Goal: Task Accomplishment & Management: Use online tool/utility

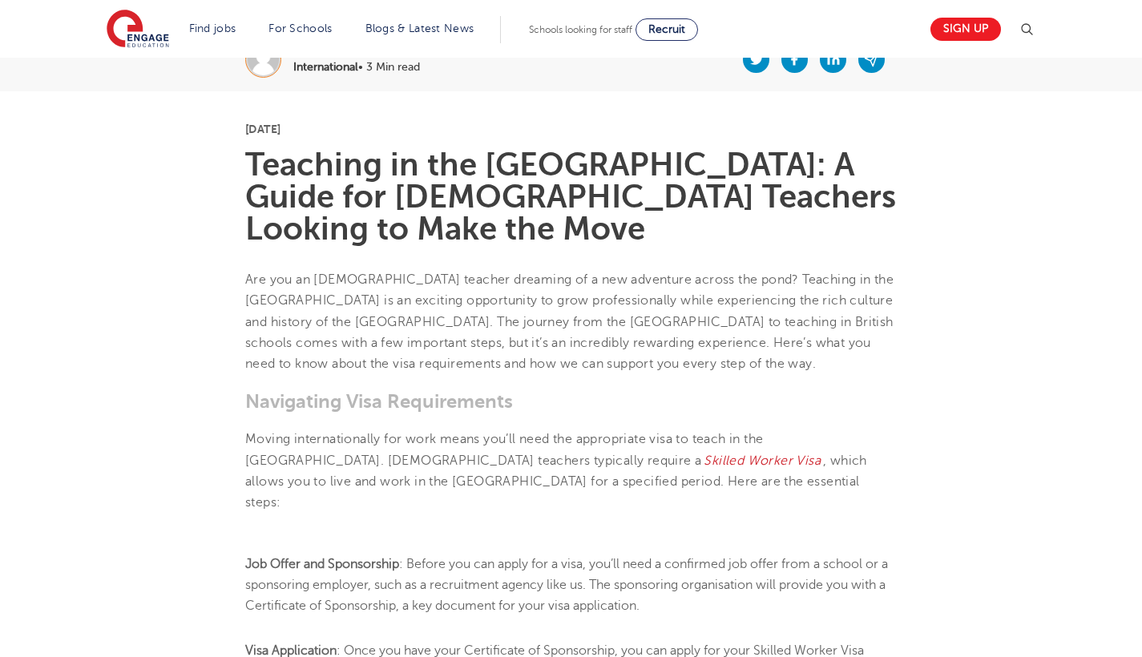
scroll to position [379, 0]
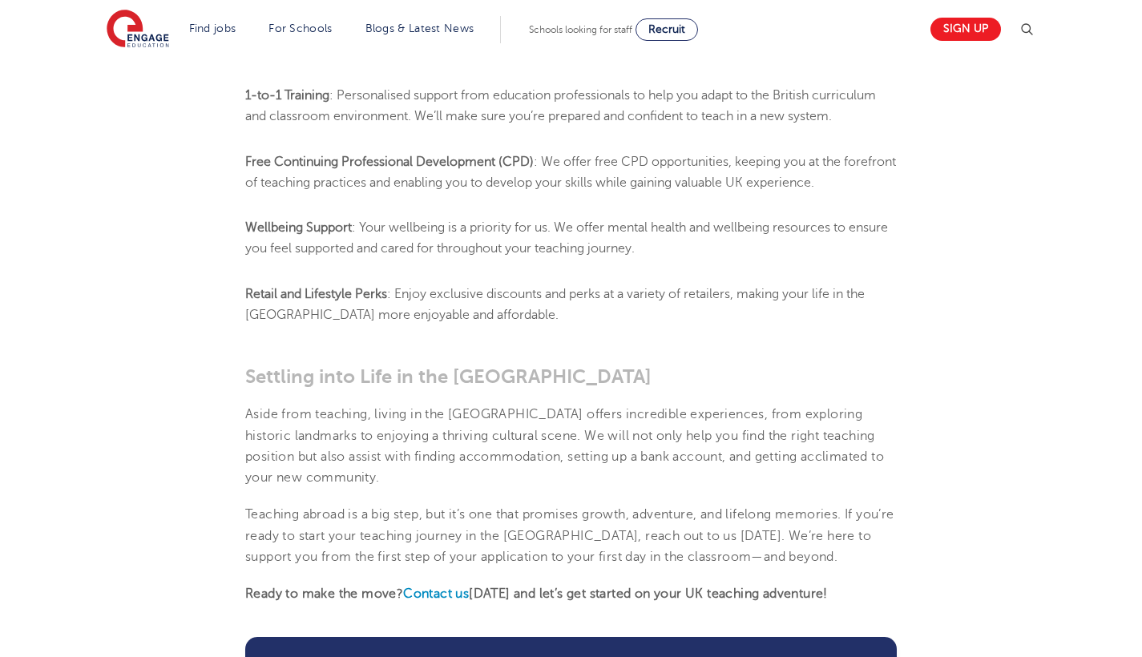
scroll to position [1414, 0]
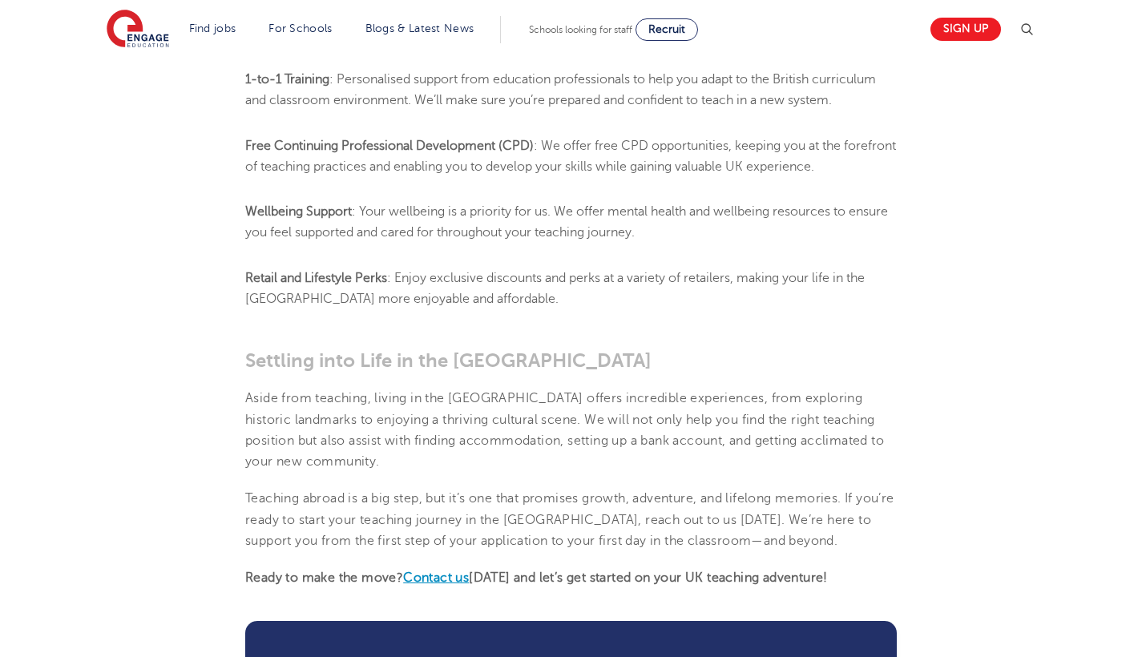
click at [438, 571] on b "Contact us" at bounding box center [436, 578] width 66 height 14
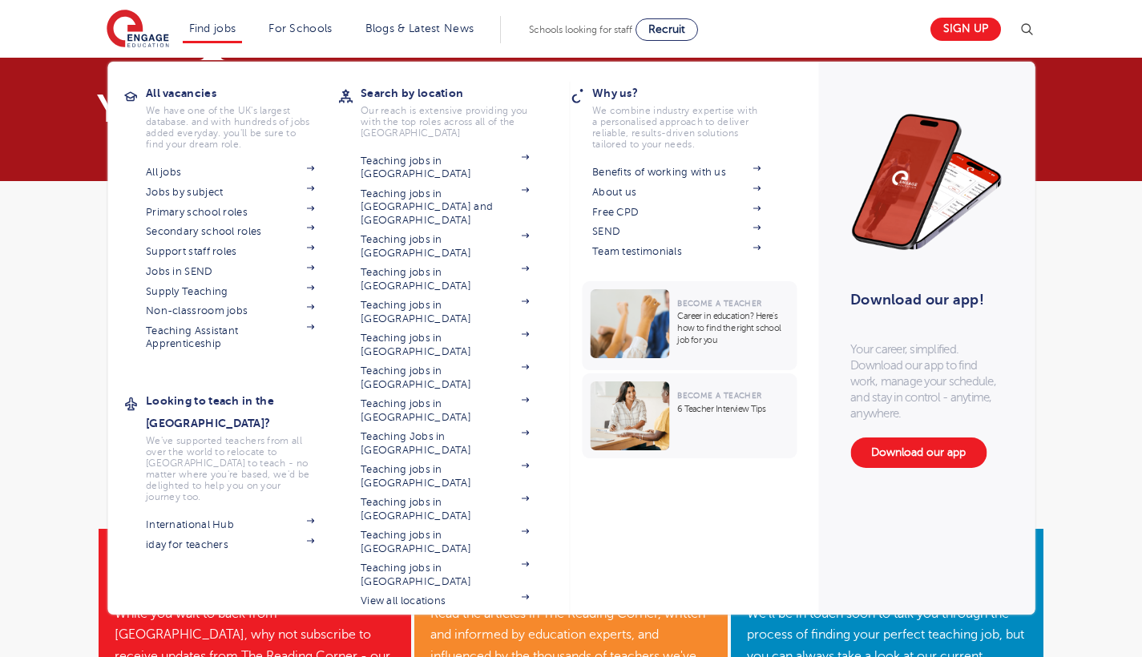
click at [218, 26] on link "Find jobs" at bounding box center [212, 28] width 47 height 12
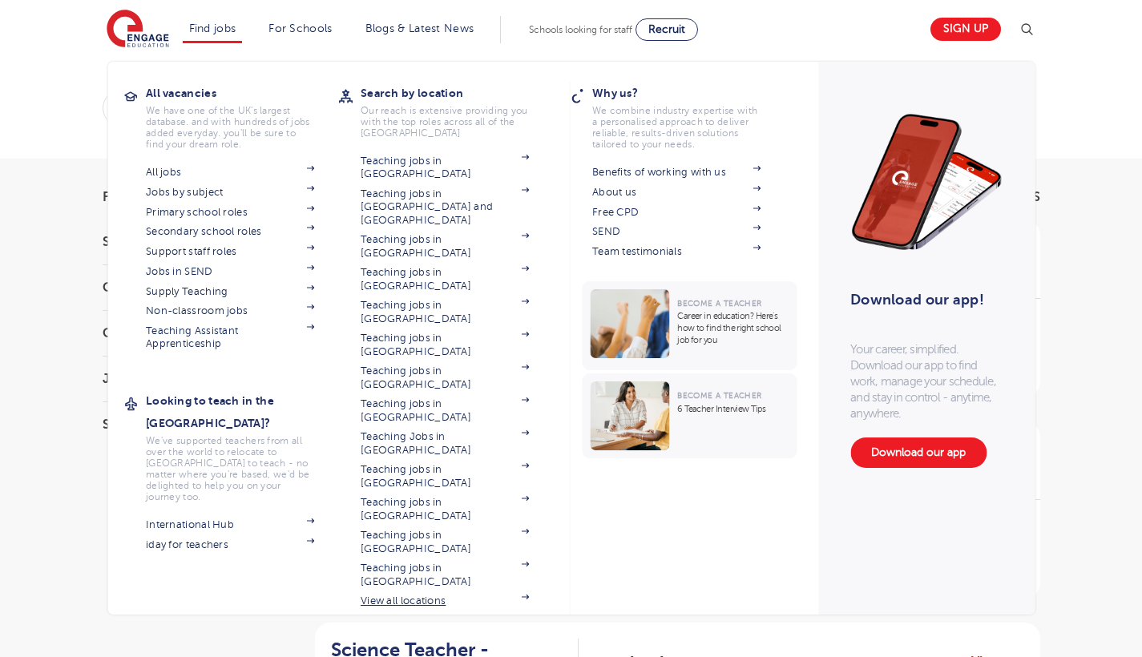
click at [403, 595] on link "View all locations" at bounding box center [445, 601] width 168 height 13
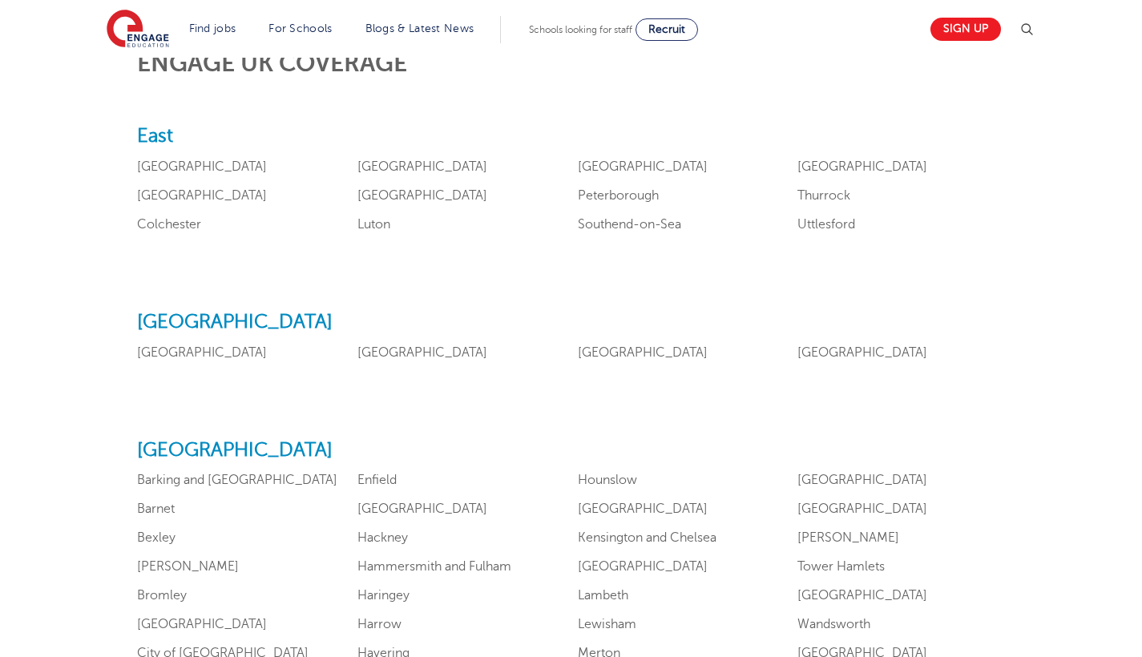
scroll to position [724, 0]
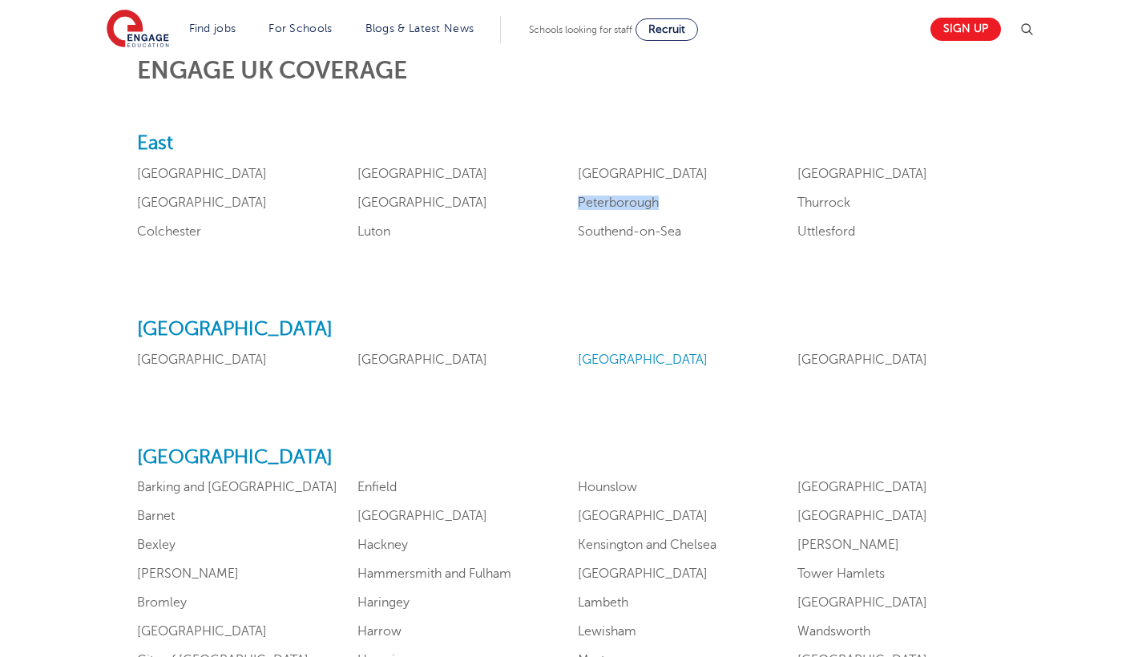
click at [578, 367] on link "Northamptonshire" at bounding box center [643, 360] width 130 height 14
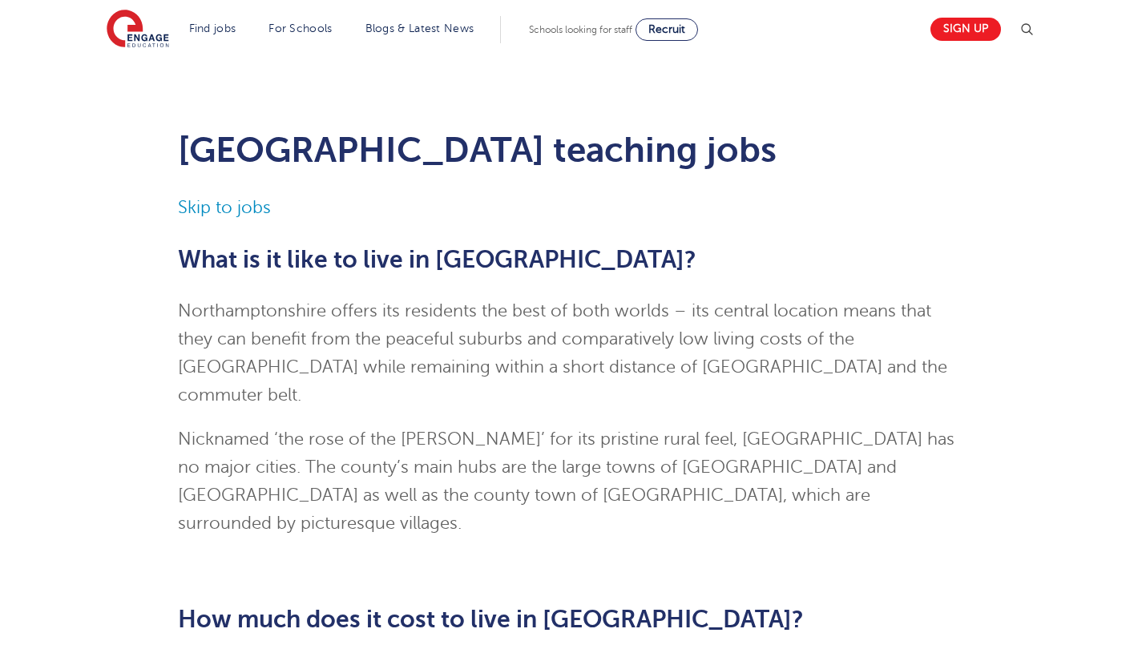
click at [596, 369] on span "Northamptonshire offers its residents the best of both worlds – its central loc…" at bounding box center [562, 352] width 769 height 103
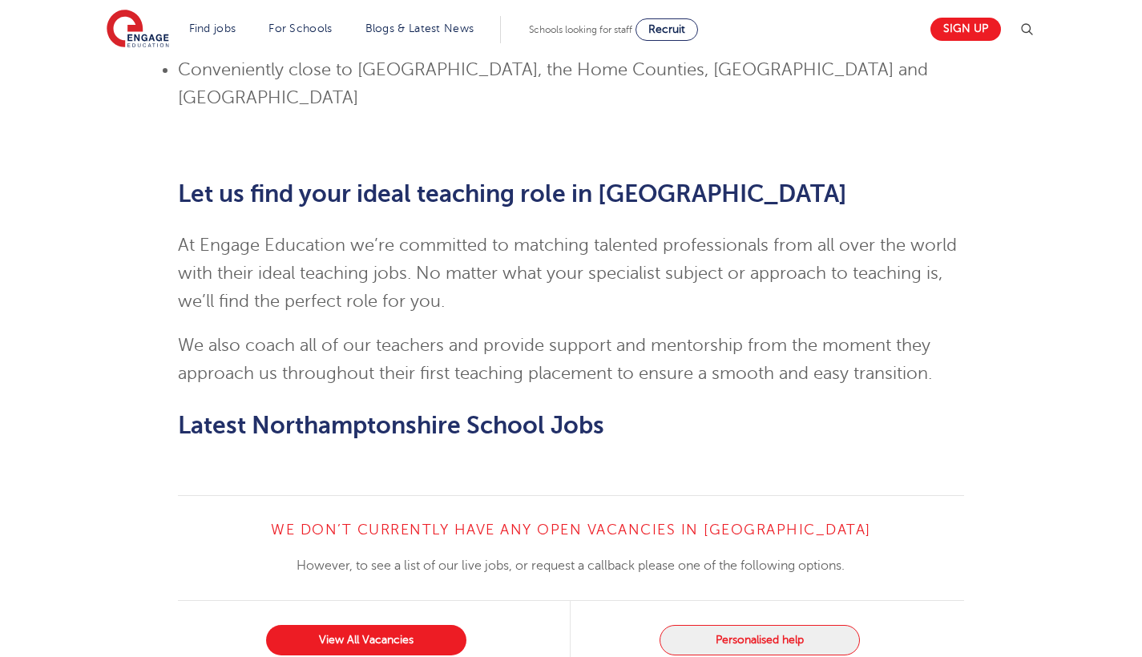
scroll to position [1466, 0]
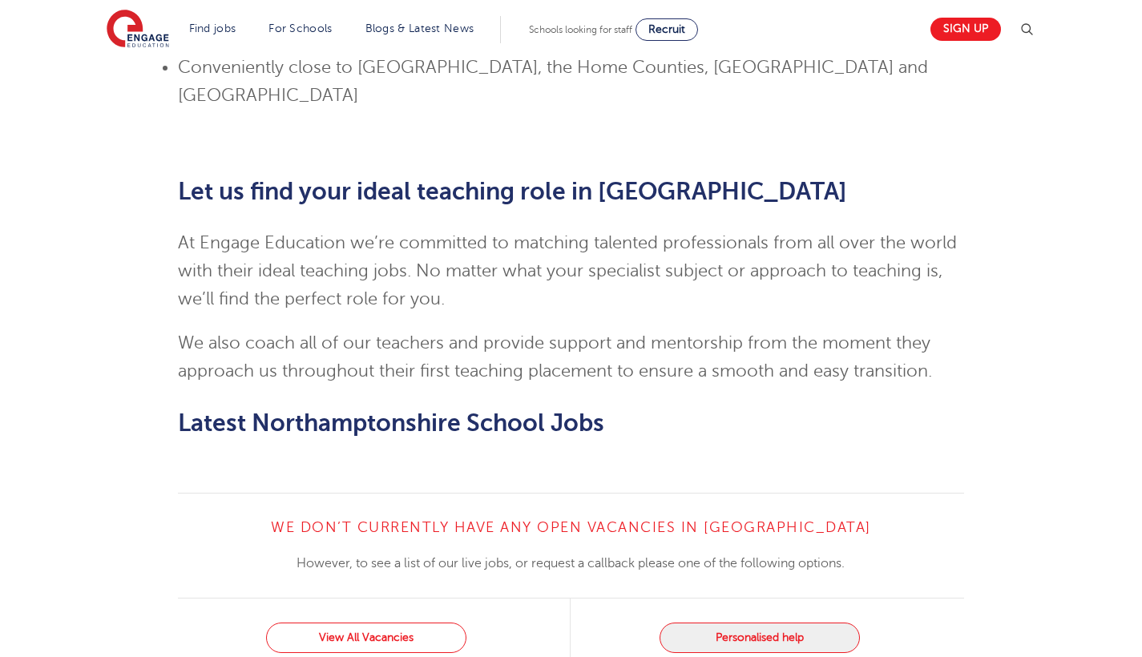
click at [395, 623] on link "View All Vacancies" at bounding box center [366, 638] width 200 height 30
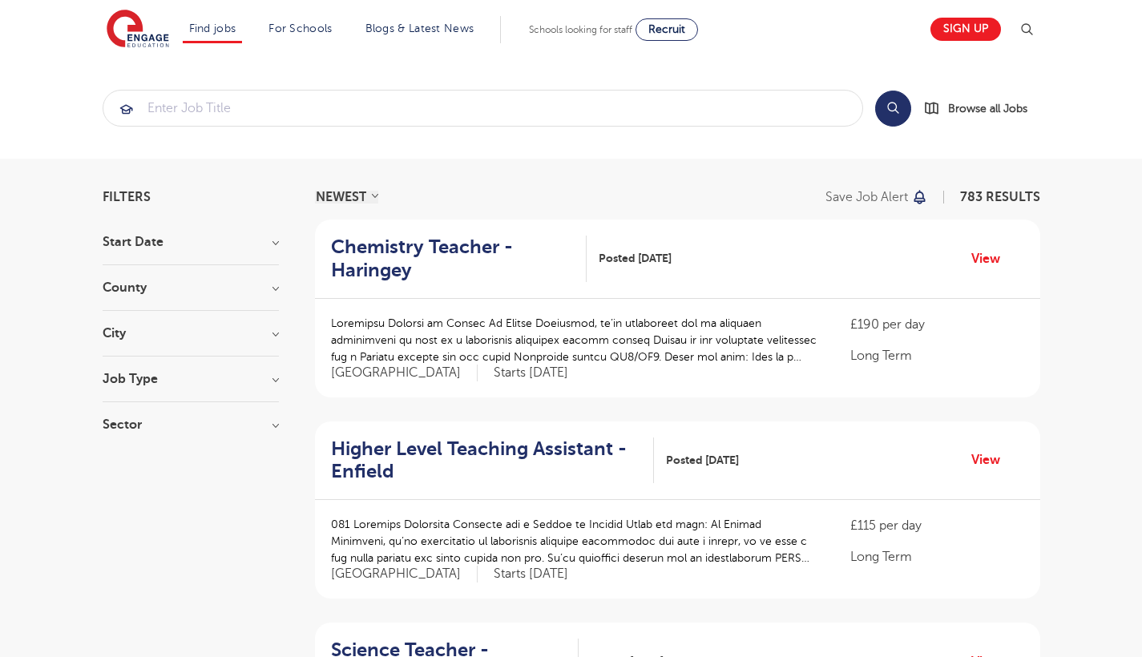
click at [199, 379] on h3 "Job Type" at bounding box center [191, 379] width 176 height 13
click at [268, 539] on h3 "Sector" at bounding box center [191, 540] width 176 height 13
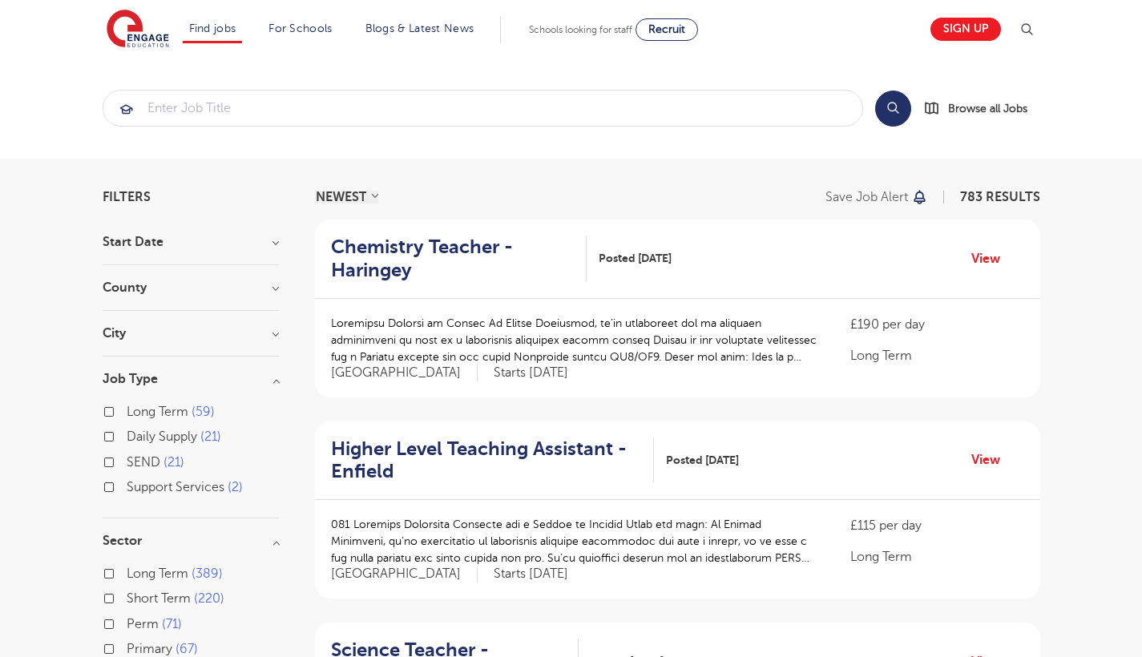
click at [127, 623] on label "Perm 71" at bounding box center [154, 624] width 55 height 21
click at [127, 623] on input "Perm 71" at bounding box center [132, 622] width 10 height 10
checkbox input "true"
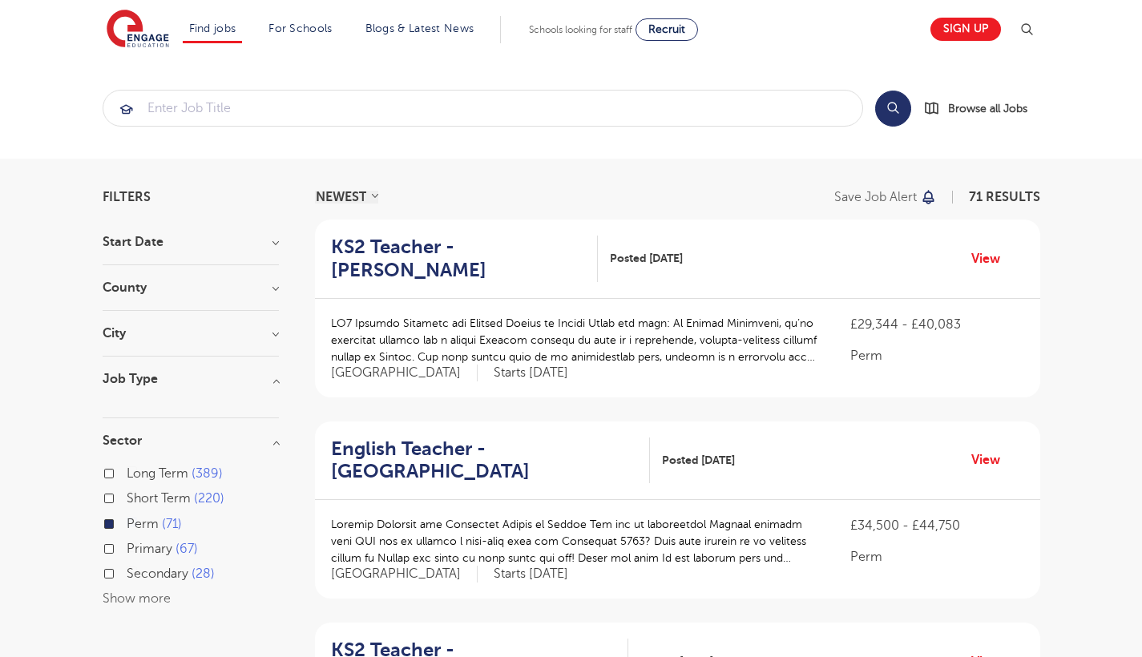
click at [127, 550] on label "Primary 67" at bounding box center [162, 548] width 71 height 21
click at [127, 550] on input "Primary 67" at bounding box center [132, 547] width 10 height 10
checkbox input "true"
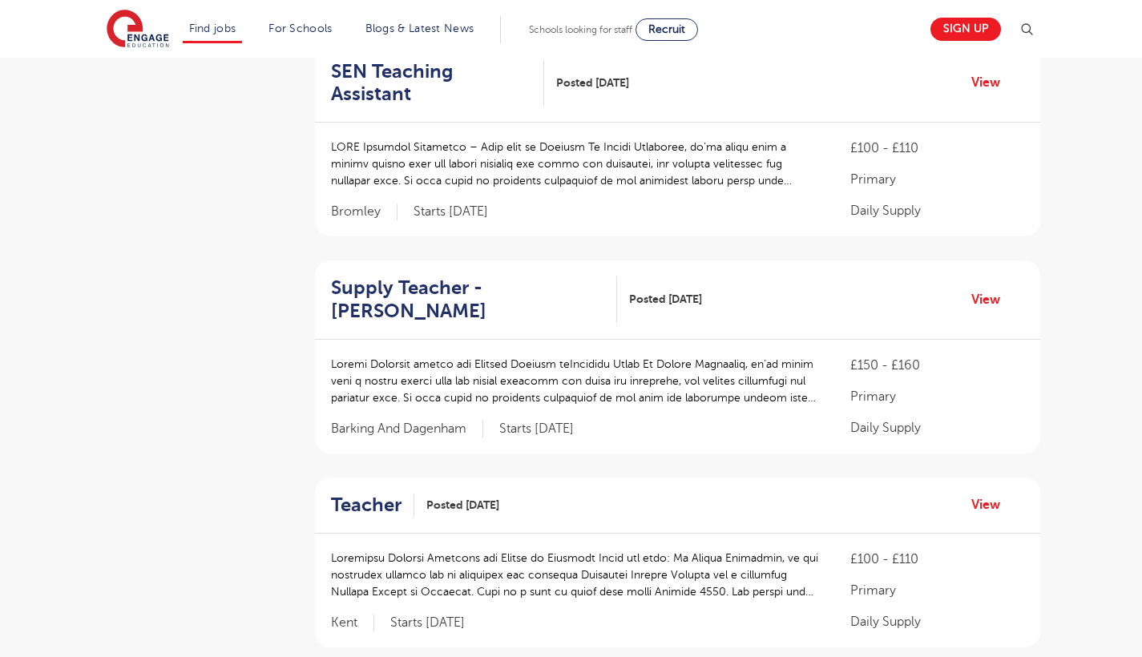
scroll to position [301, 0]
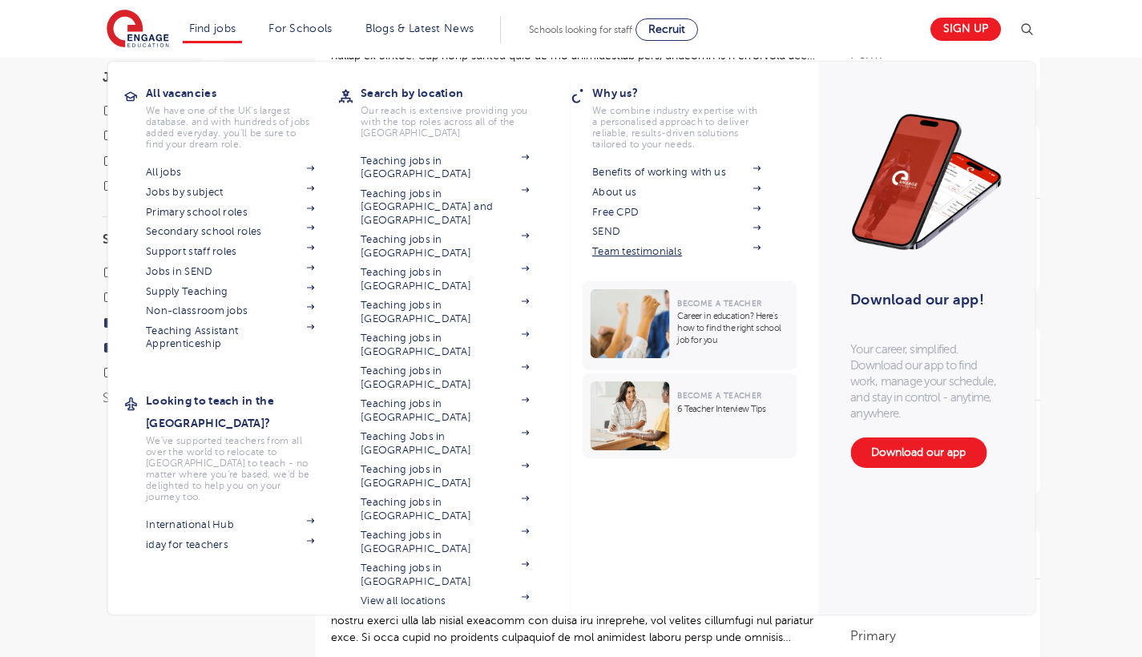
click at [615, 251] on link "Team testimonials" at bounding box center [676, 251] width 168 height 13
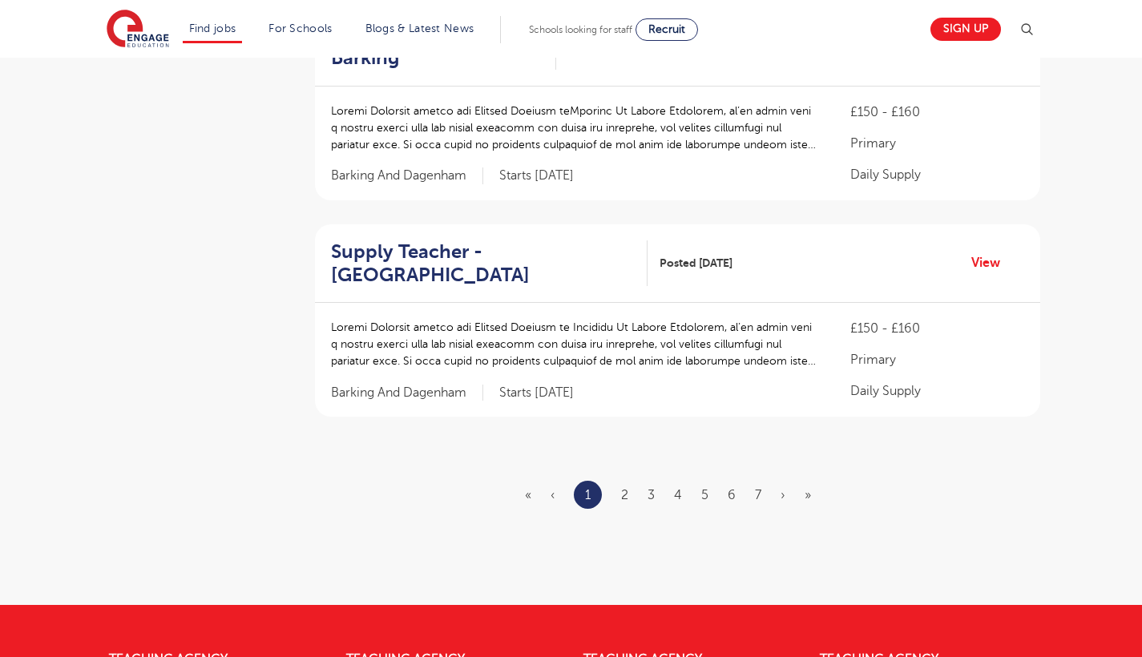
scroll to position [1858, 0]
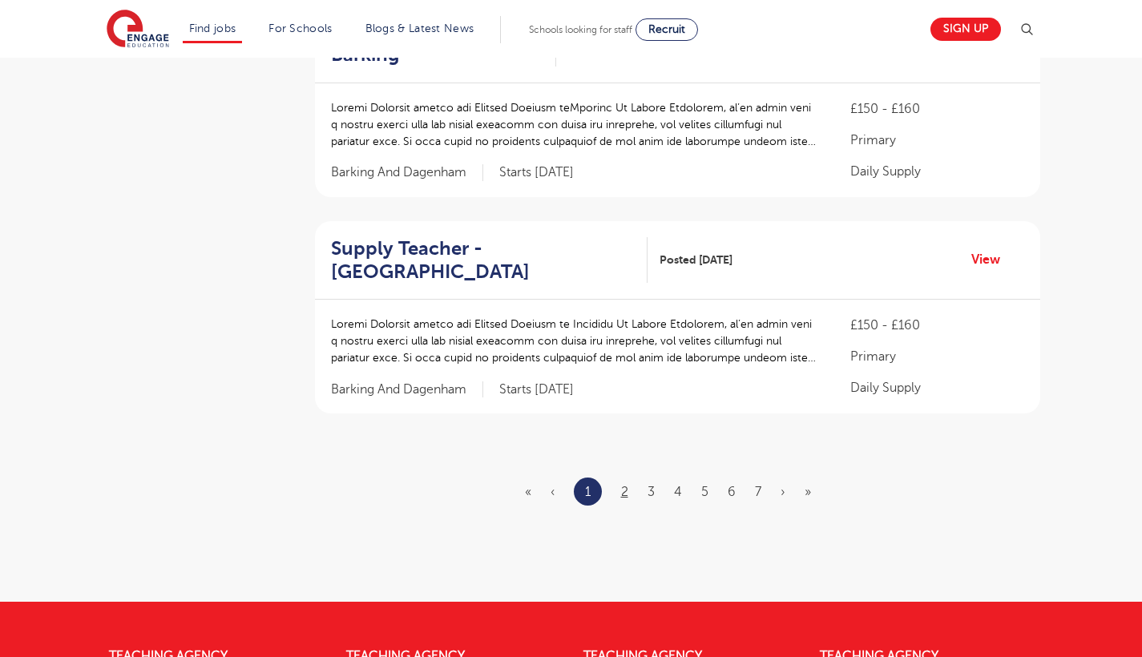
click at [622, 485] on link "2" at bounding box center [624, 492] width 7 height 14
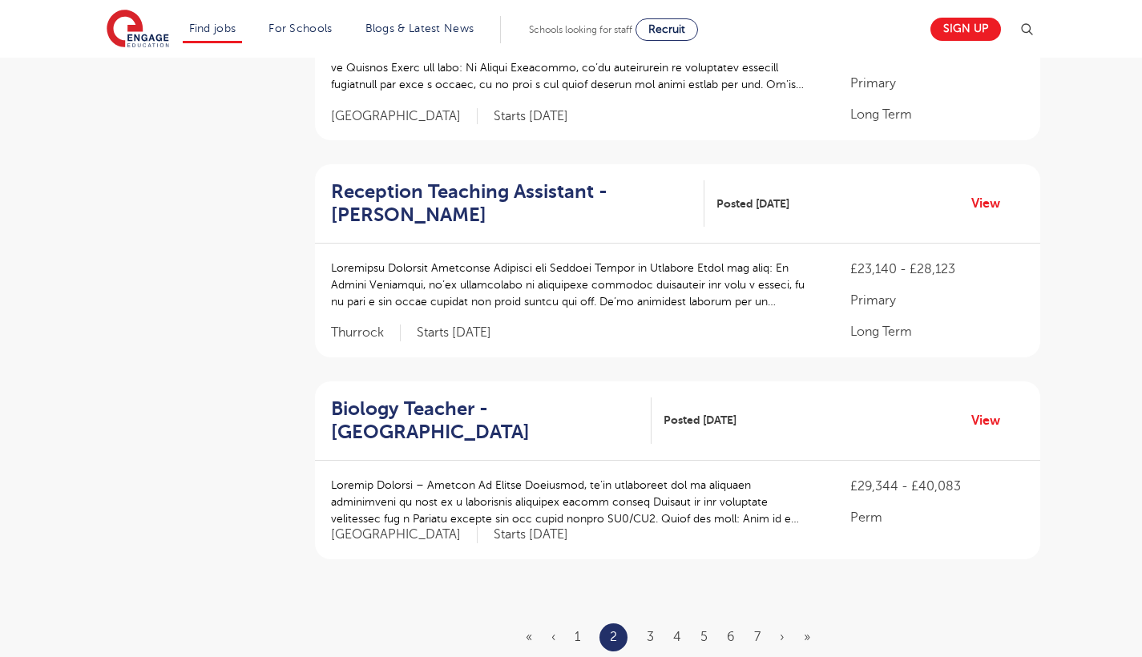
scroll to position [1676, 0]
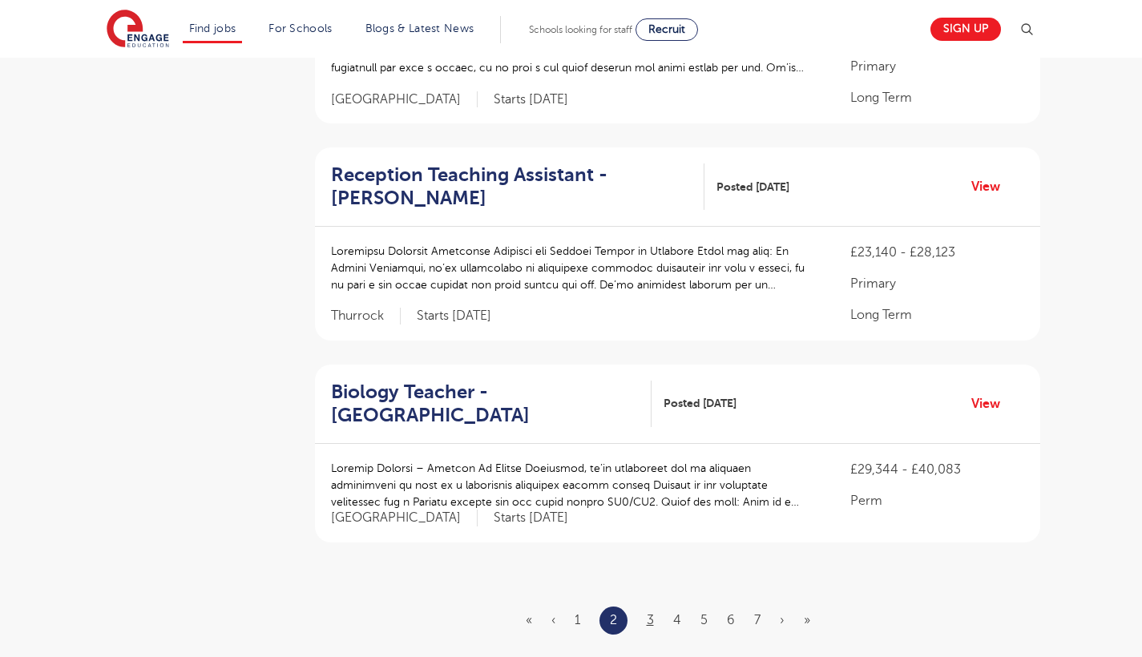
click at [651, 613] on link "3" at bounding box center [650, 620] width 7 height 14
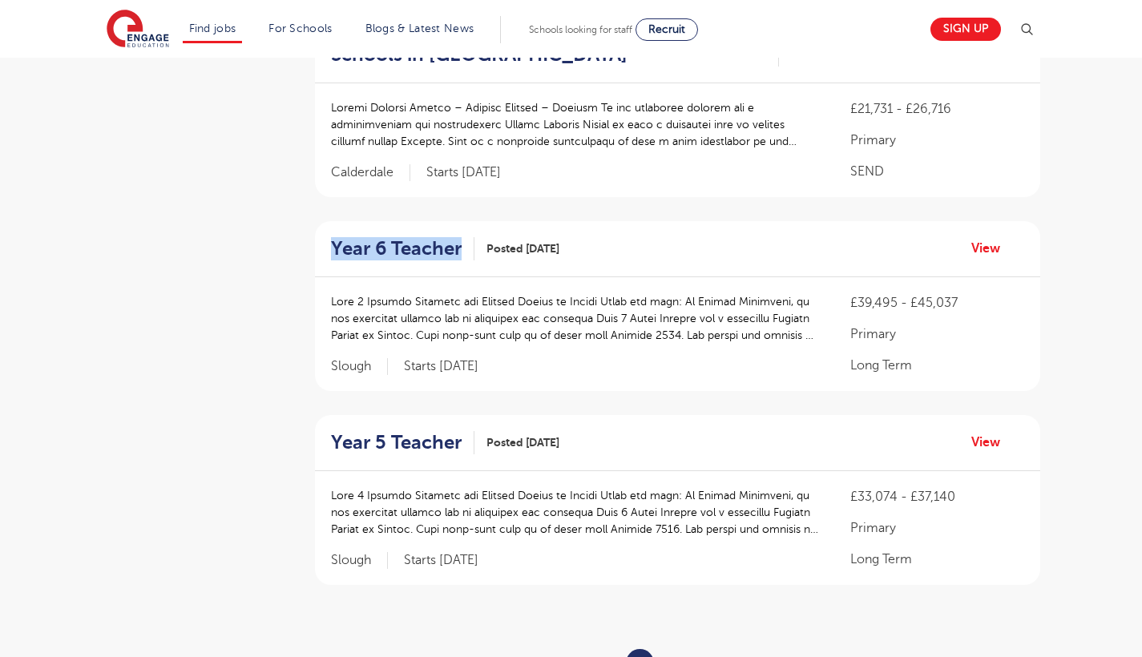
scroll to position [1631, 0]
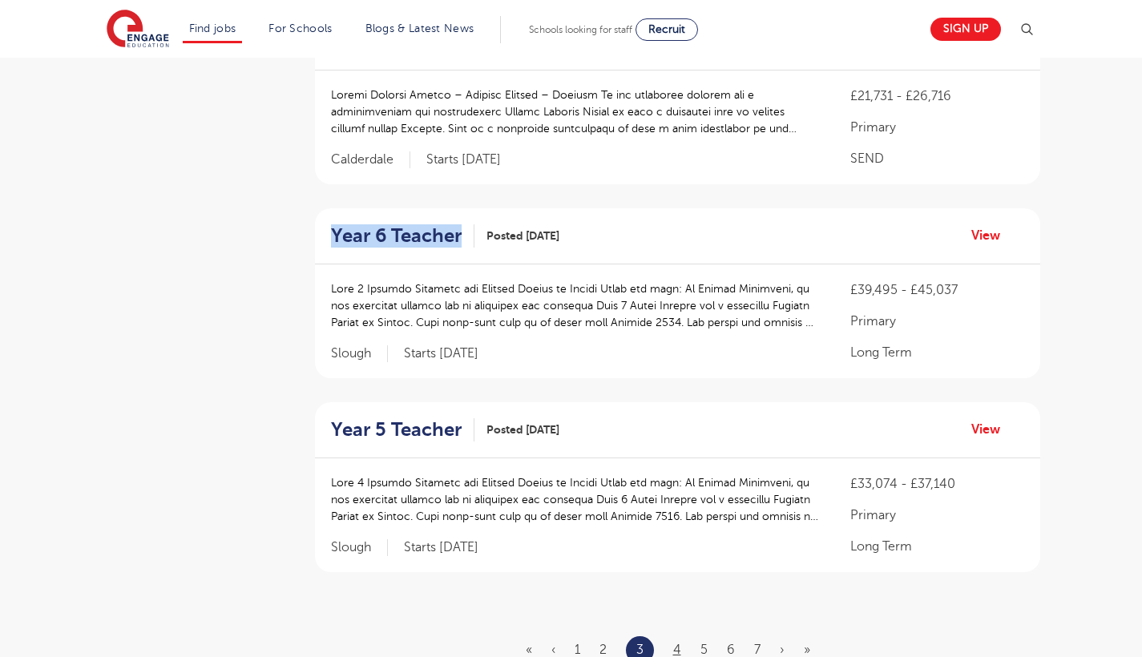
click at [678, 643] on link "4" at bounding box center [677, 650] width 8 height 14
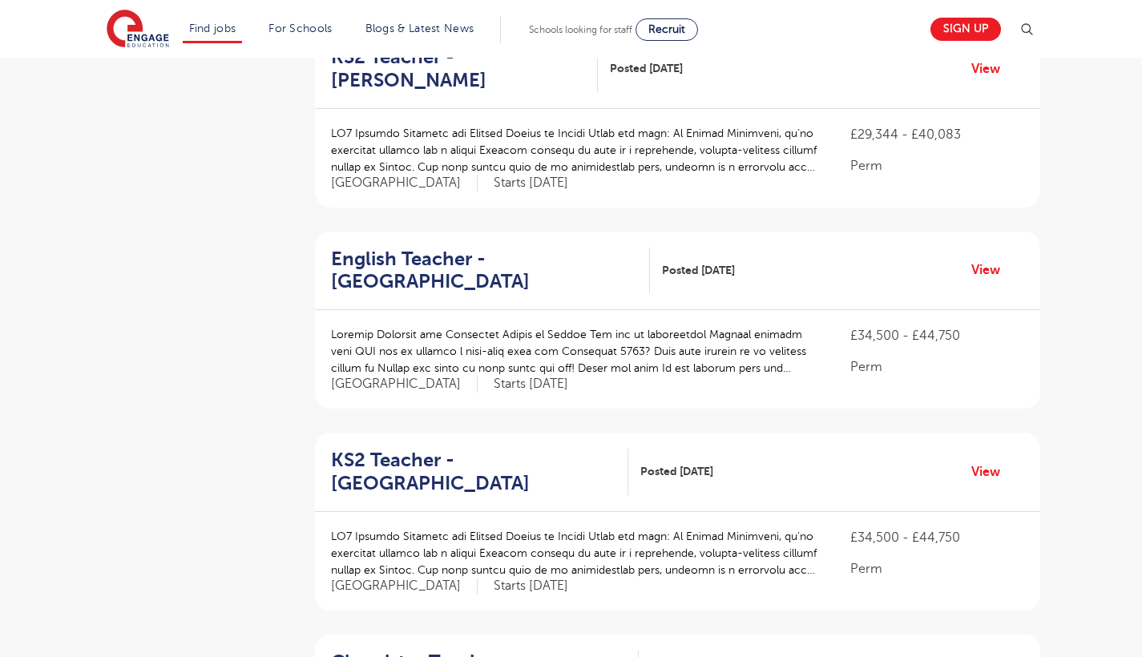
scroll to position [790, 0]
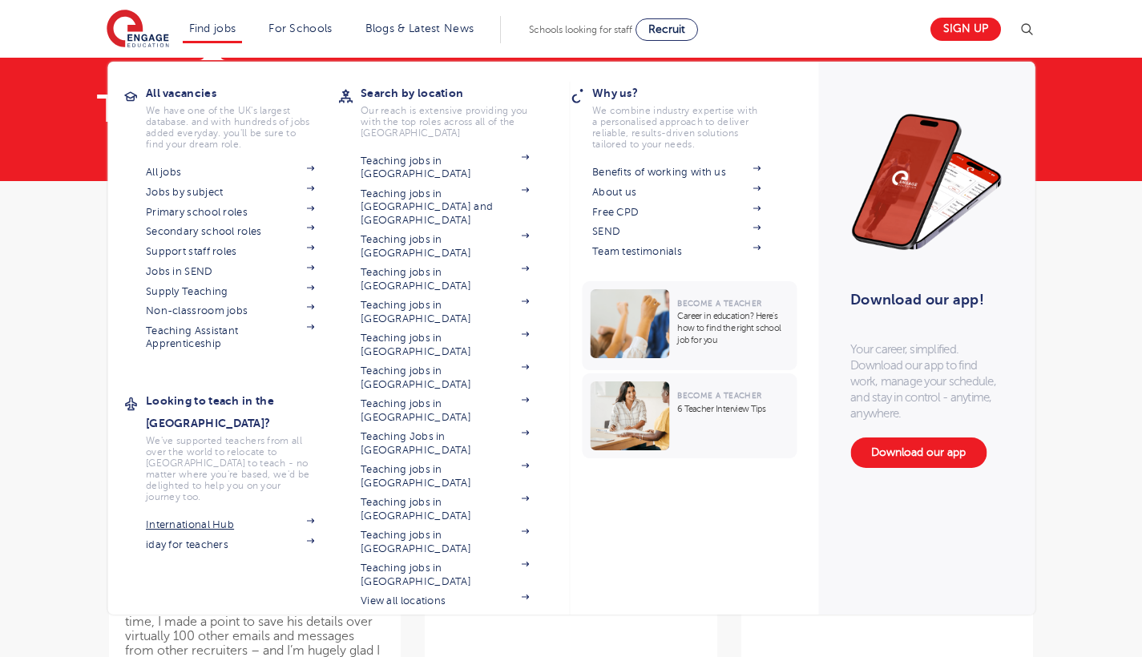
click at [175, 518] on link "International Hub" at bounding box center [230, 524] width 168 height 13
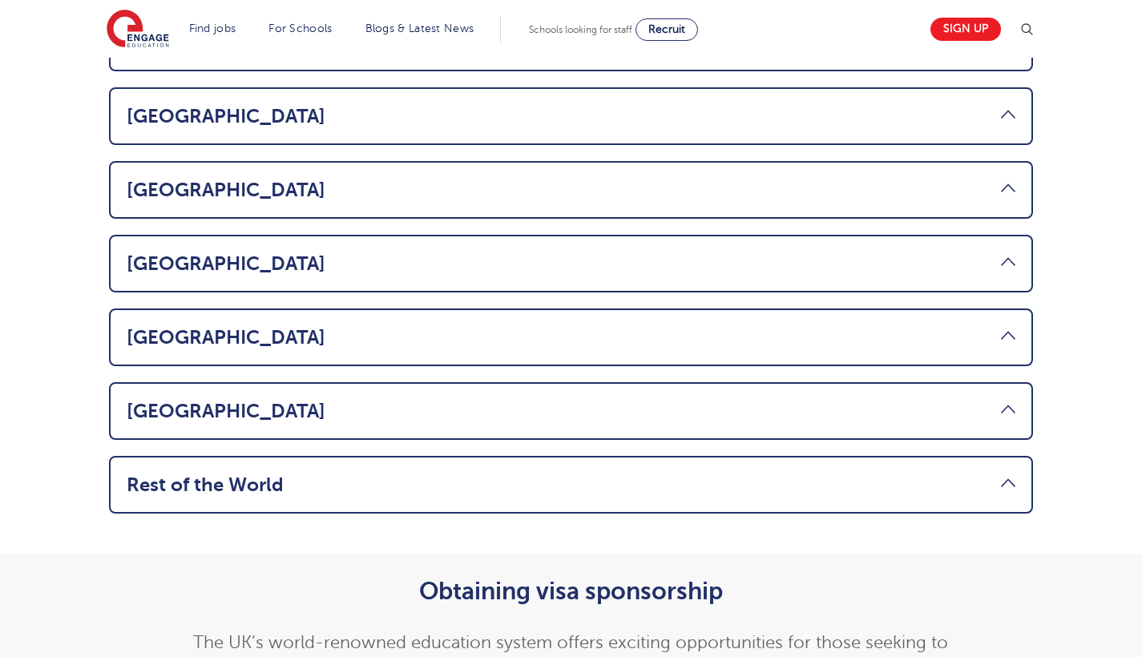
scroll to position [1129, 0]
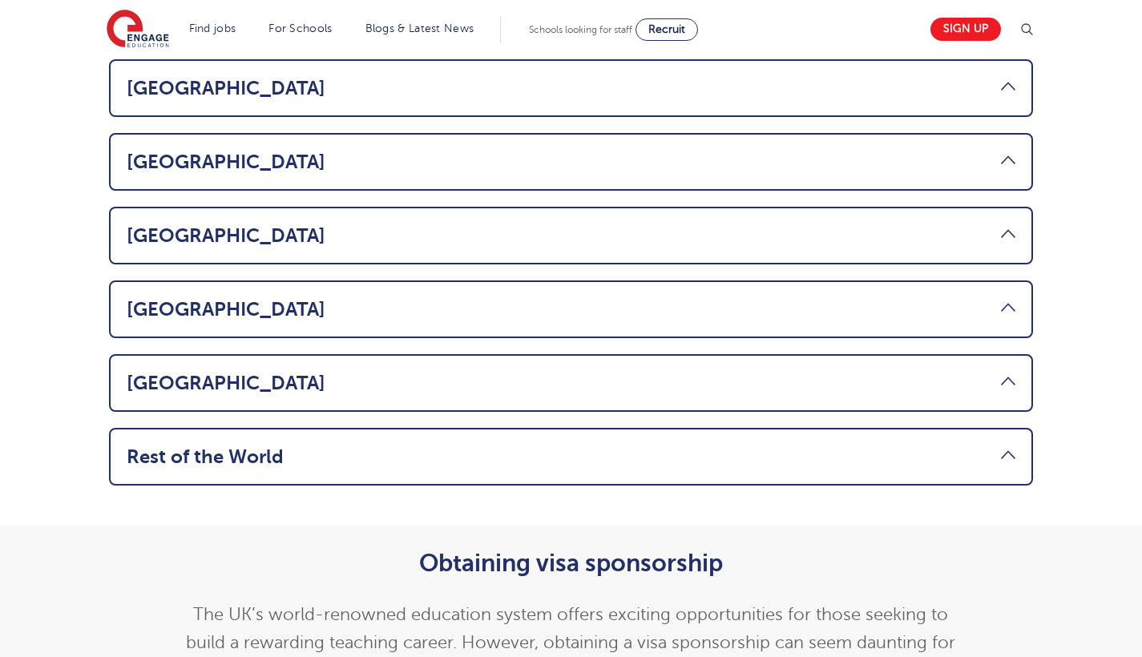
click at [995, 224] on link "USA" at bounding box center [571, 235] width 889 height 22
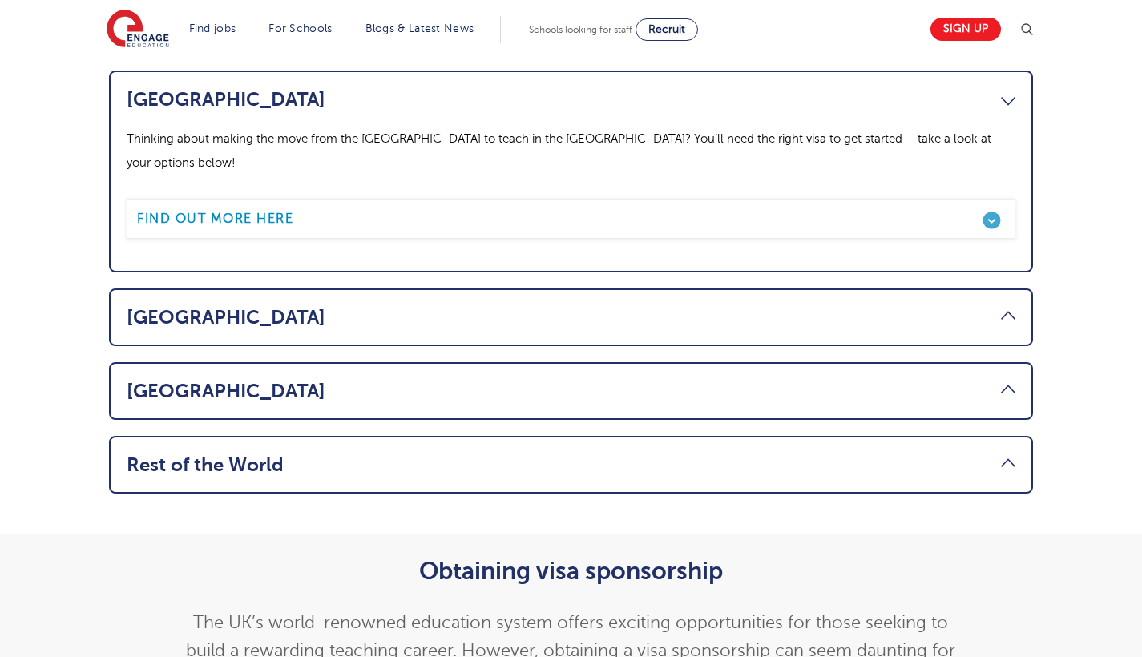
click at [272, 212] on b "Find out more here" at bounding box center [215, 219] width 156 height 14
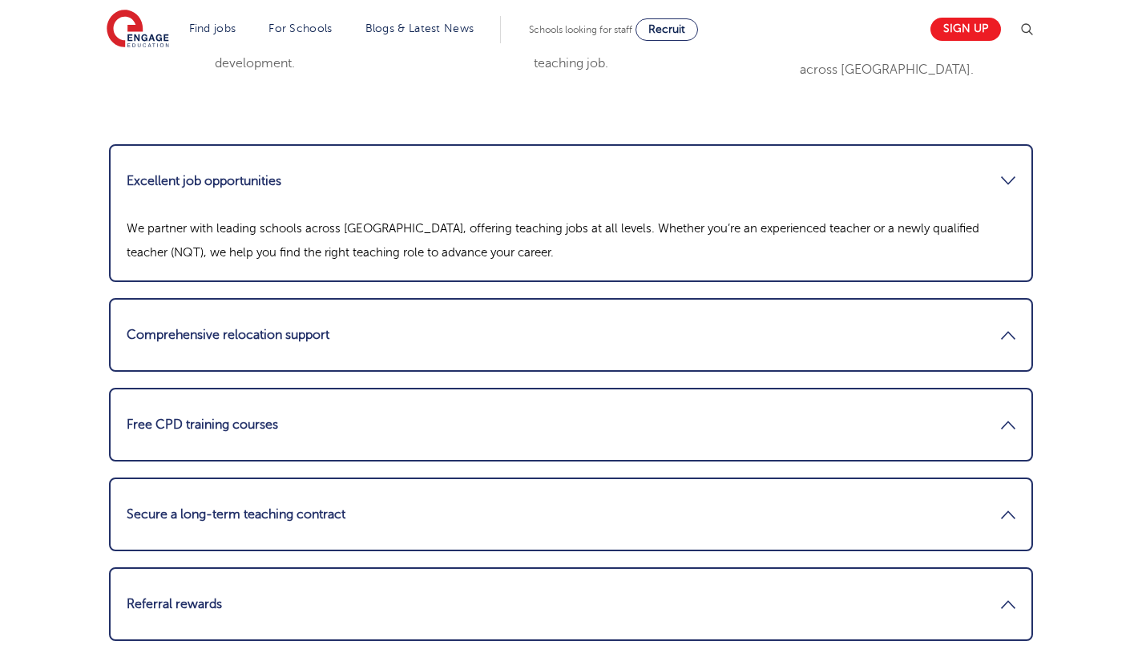
scroll to position [2157, 0]
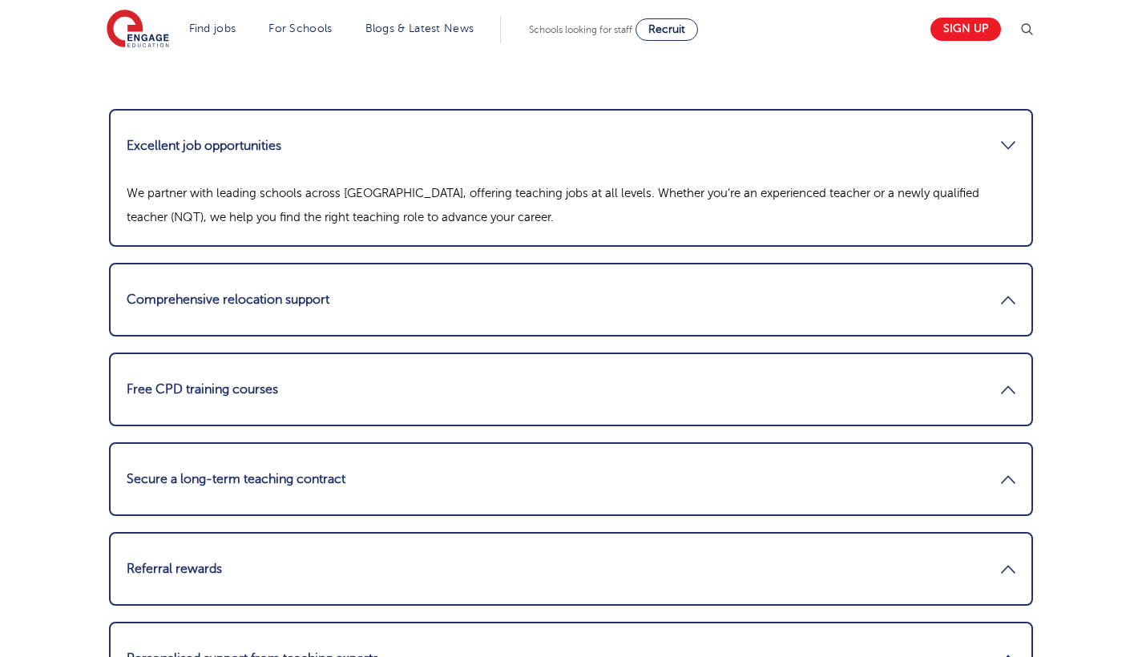
click at [1002, 280] on link "Comprehensive relocation support" at bounding box center [571, 299] width 889 height 38
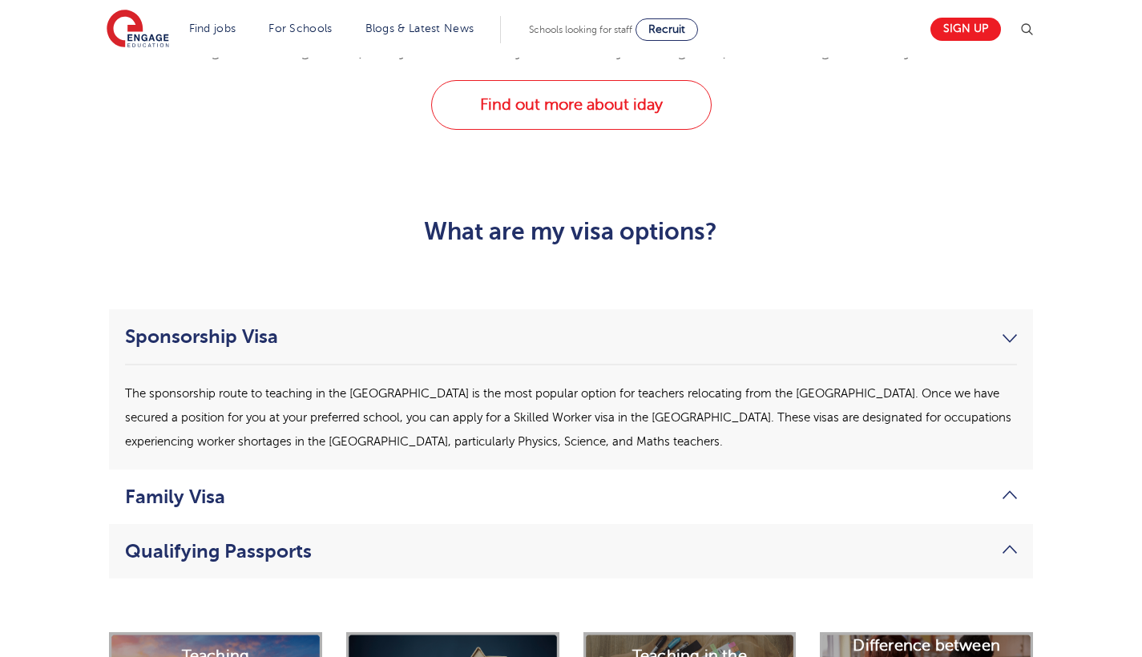
scroll to position [3757, 0]
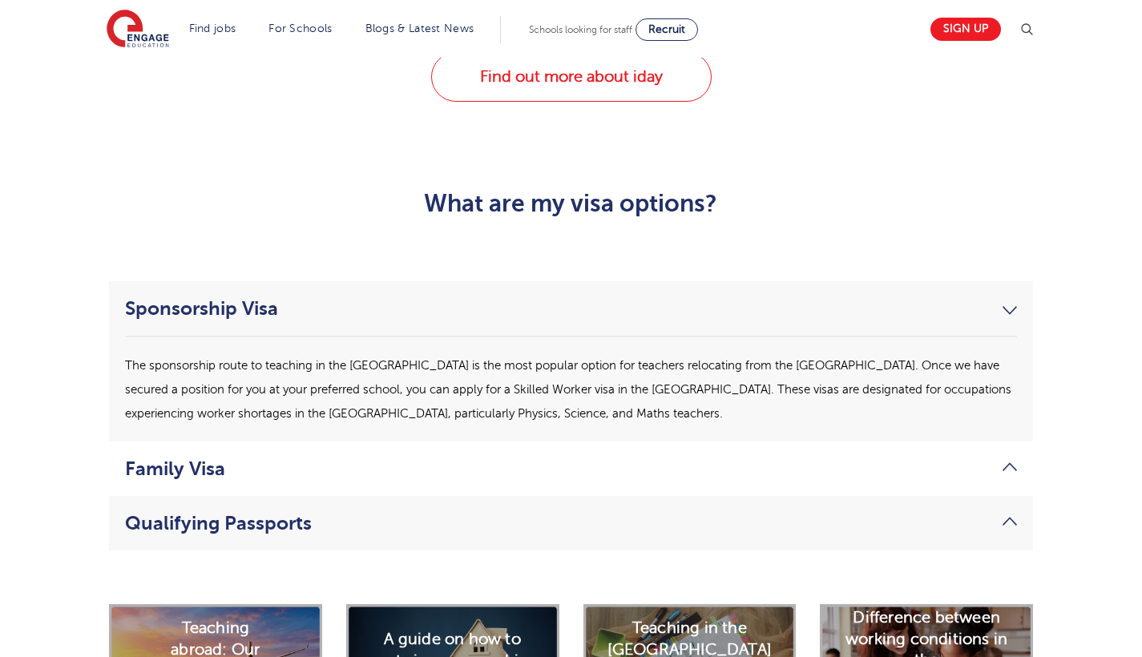
click at [1005, 512] on link "Qualifying Passports" at bounding box center [571, 523] width 892 height 22
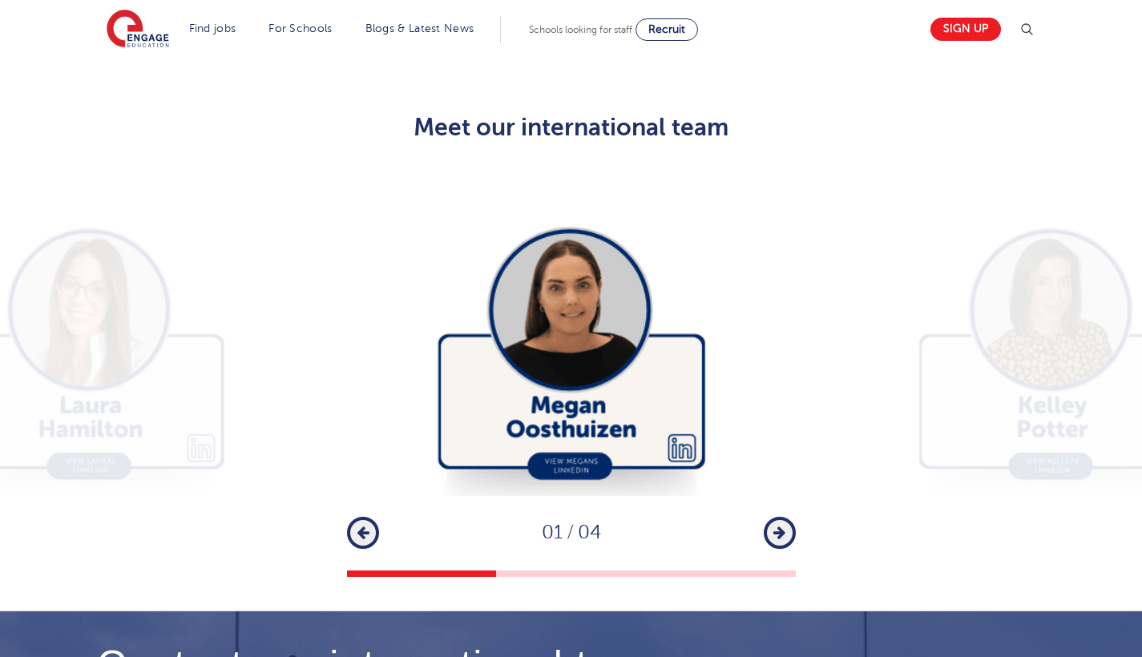
scroll to position [4511, 0]
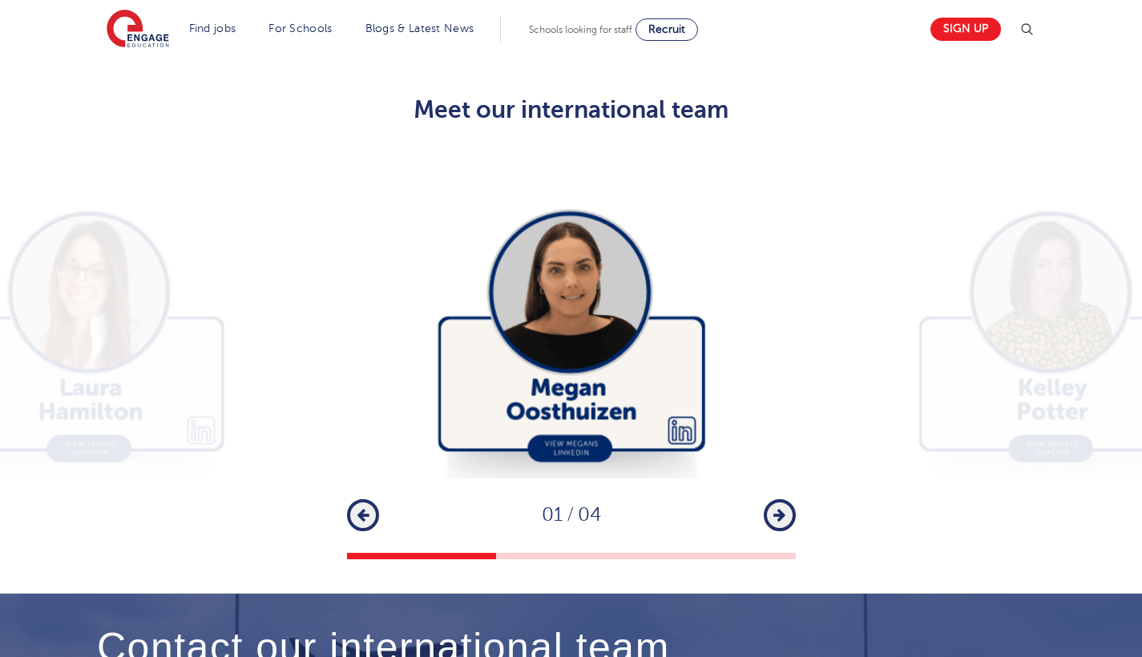
click at [788, 499] on button "Next" at bounding box center [780, 515] width 32 height 32
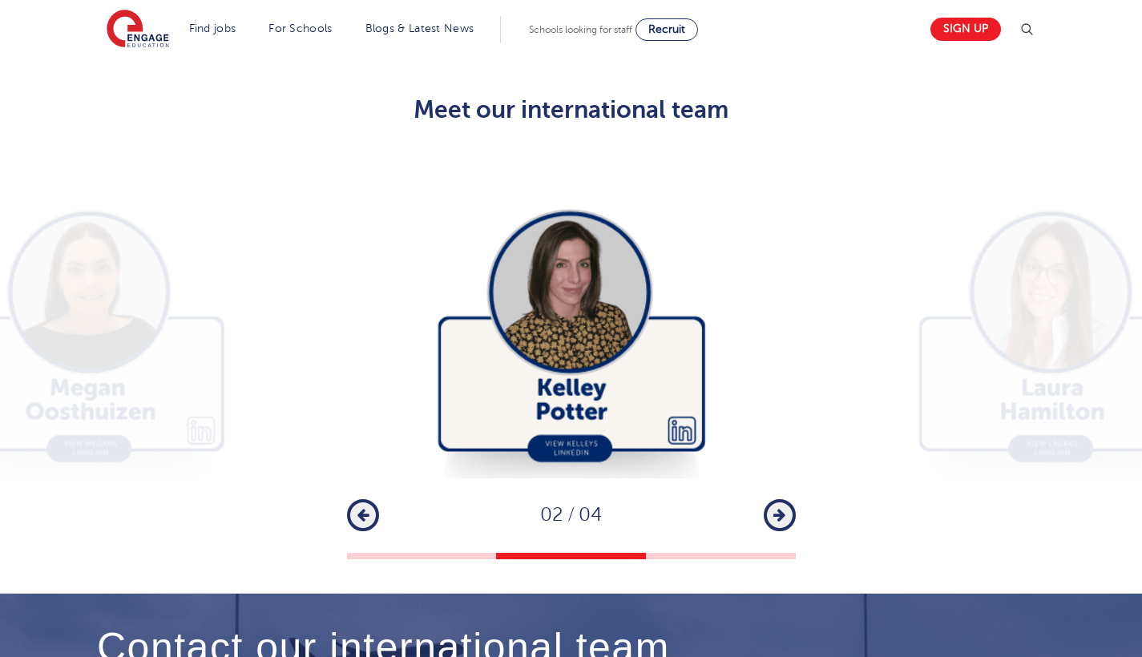
click at [788, 499] on button "Next" at bounding box center [780, 515] width 32 height 32
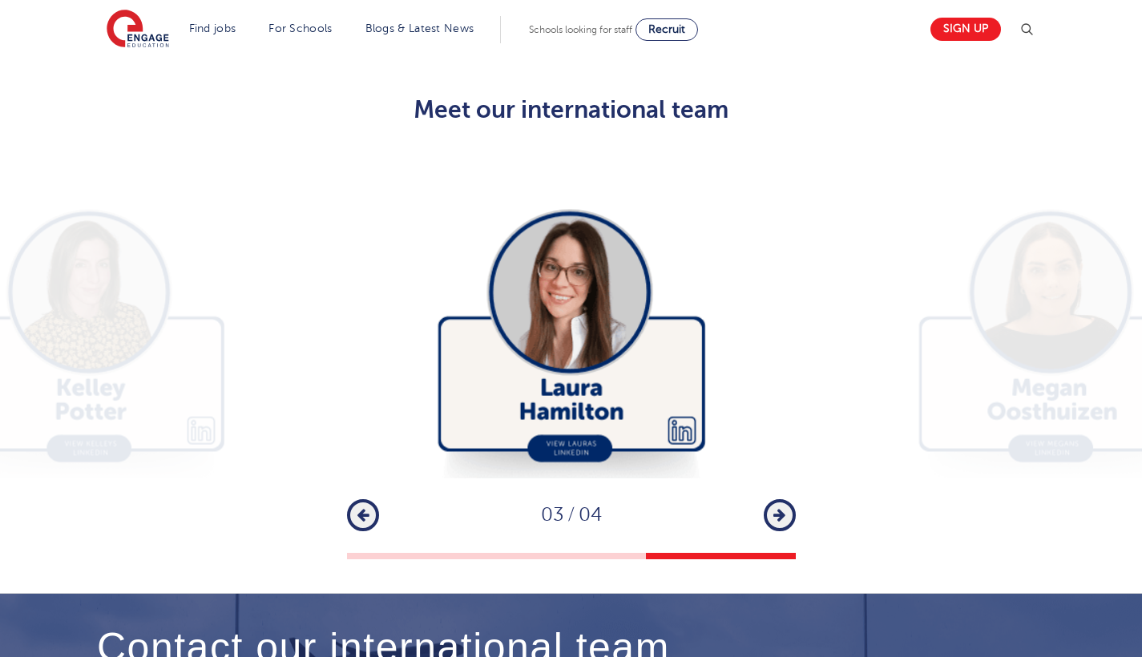
click at [788, 499] on button "Next" at bounding box center [780, 515] width 32 height 32
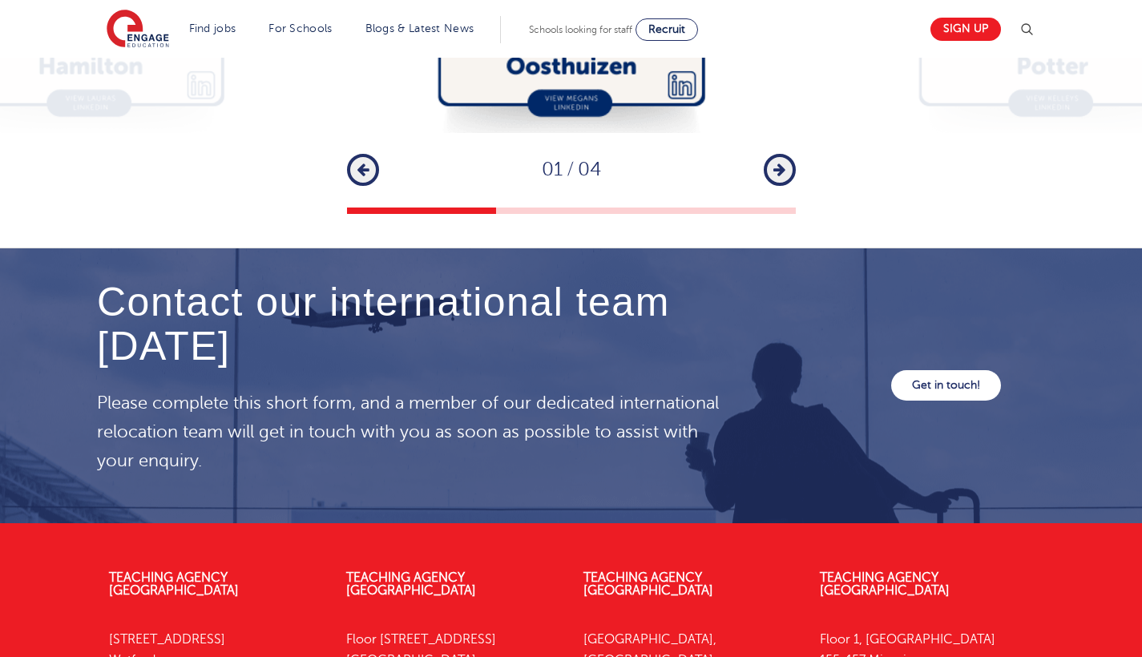
scroll to position [4884, 0]
